Goal: Browse casually

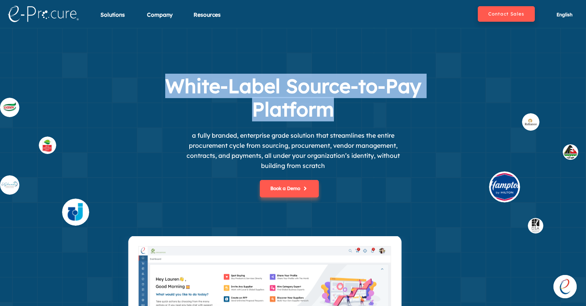
drag, startPoint x: 165, startPoint y: 79, endPoint x: 334, endPoint y: 101, distance: 170.2
click at [334, 101] on h1 "White-Label Source-to-Pay Platform" at bounding box center [293, 97] width 310 height 47
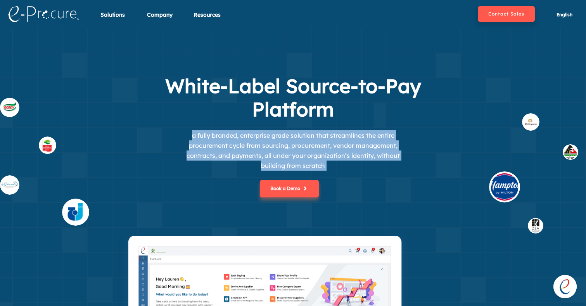
drag, startPoint x: 188, startPoint y: 135, endPoint x: 327, endPoint y: 178, distance: 145.6
click at [327, 178] on div "White-Label Source-to-Pay Platform a fully branded, enterprise grade solution t…" at bounding box center [293, 155] width 353 height 162
click at [325, 168] on p "a fully branded, enterprise grade solution that streamlines the entire procurem…" at bounding box center [293, 150] width 233 height 40
drag, startPoint x: 325, startPoint y: 168, endPoint x: 185, endPoint y: 136, distance: 143.6
click at [185, 136] on p "a fully branded, enterprise grade solution that streamlines the entire procurem…" at bounding box center [293, 150] width 233 height 40
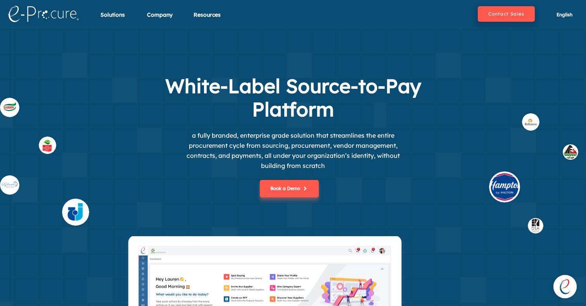
click at [315, 164] on p "a fully branded, enterprise grade solution that streamlines the entire procurem…" at bounding box center [293, 150] width 233 height 40
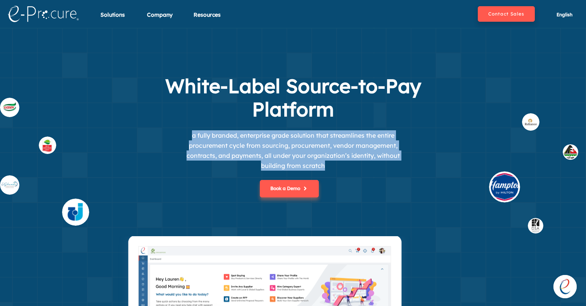
drag, startPoint x: 329, startPoint y: 168, endPoint x: 188, endPoint y: 134, distance: 145.2
click at [188, 134] on p "a fully branded, enterprise grade solution that streamlines the entire procurem…" at bounding box center [293, 150] width 233 height 40
click at [192, 136] on p "a fully branded, enterprise grade solution that streamlines the entire procurem…" at bounding box center [293, 150] width 233 height 40
drag, startPoint x: 190, startPoint y: 136, endPoint x: 344, endPoint y: 176, distance: 158.9
click at [344, 176] on div "White-Label Source-to-Pay Platform a fully branded, enterprise grade solution t…" at bounding box center [293, 155] width 353 height 162
